Goal: Find contact information: Find contact information

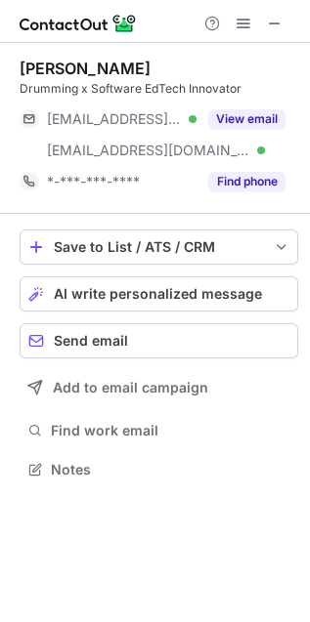
scroll to position [455, 310]
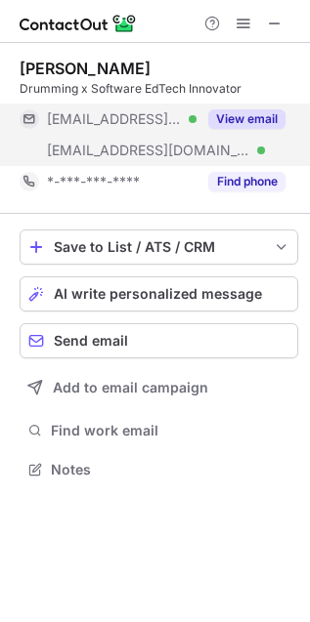
click at [259, 115] on button "View email" at bounding box center [246, 119] width 77 height 20
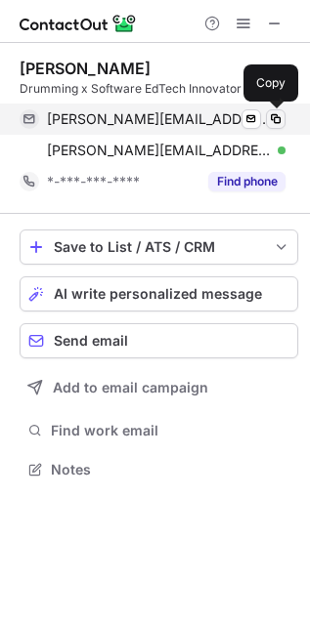
click at [274, 119] on span at bounding box center [276, 119] width 16 height 16
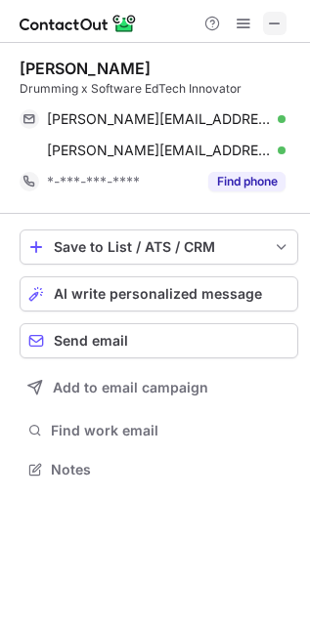
click at [279, 17] on span at bounding box center [275, 24] width 16 height 16
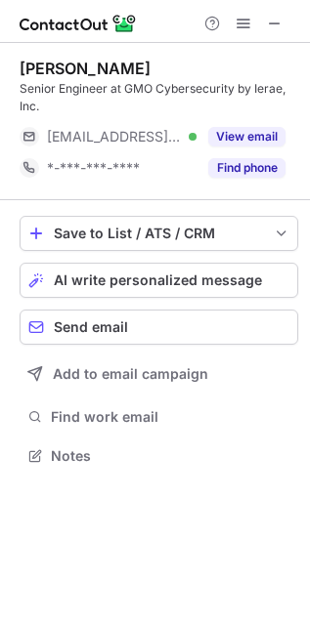
scroll to position [442, 310]
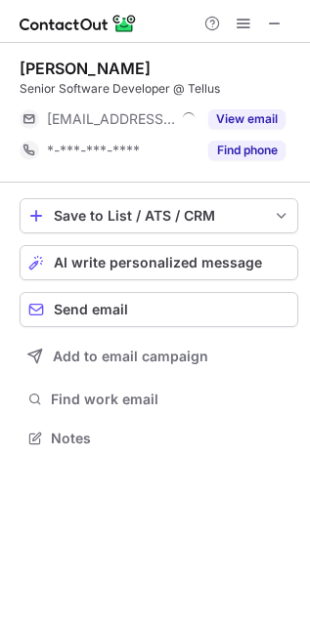
scroll to position [425, 310]
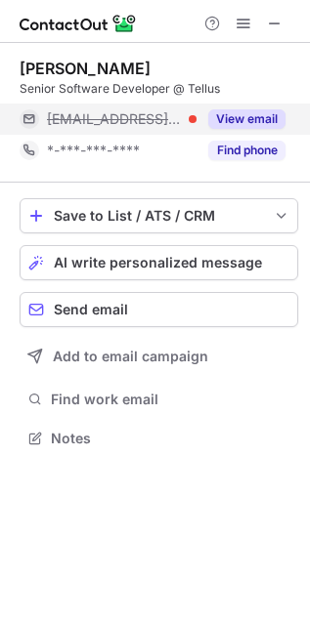
click at [241, 117] on button "View email" at bounding box center [246, 119] width 77 height 20
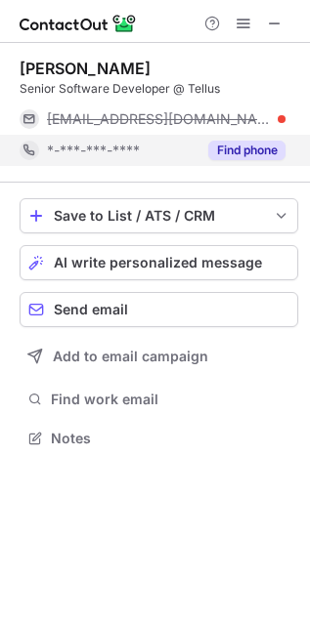
click at [254, 147] on button "Find phone" at bounding box center [246, 151] width 77 height 20
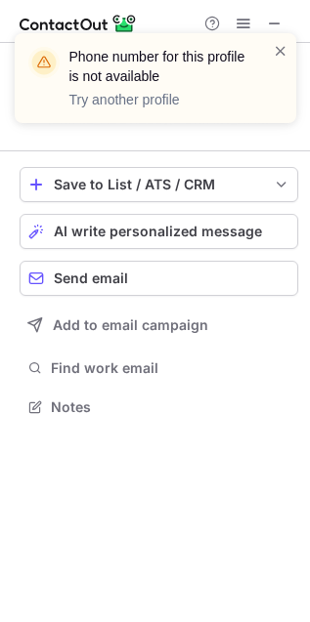
scroll to position [10, 10]
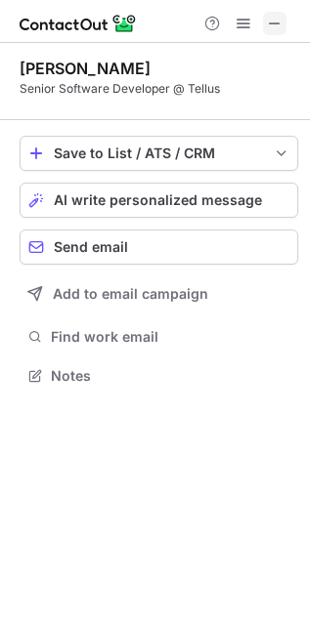
click at [283, 12] on button at bounding box center [274, 23] width 23 height 23
